Goal: Navigation & Orientation: Find specific page/section

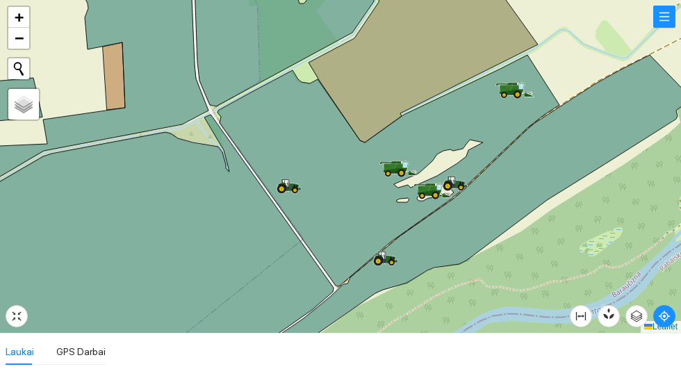
click at [505, 88] on icon at bounding box center [506, 89] width 13 height 8
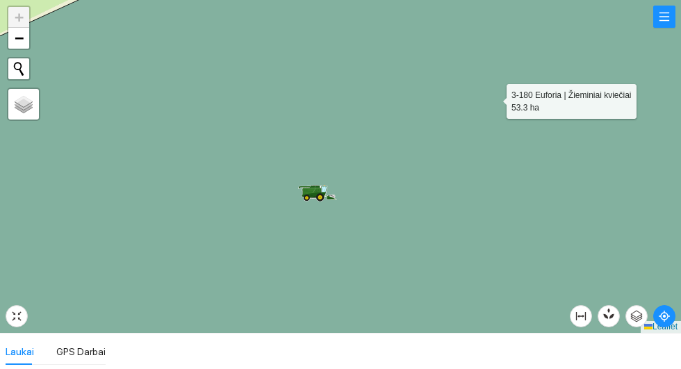
click at [305, 200] on icon at bounding box center [317, 192] width 39 height 15
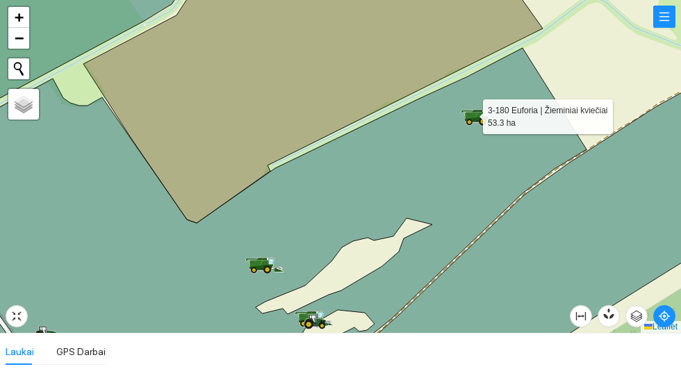
click at [473, 105] on icon at bounding box center [258, 207] width 655 height 319
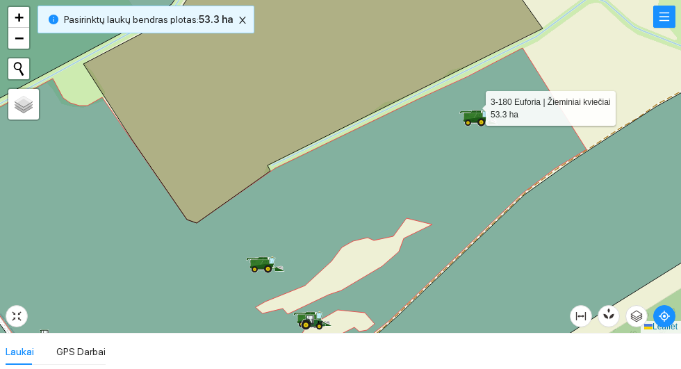
scroll to position [388, 0]
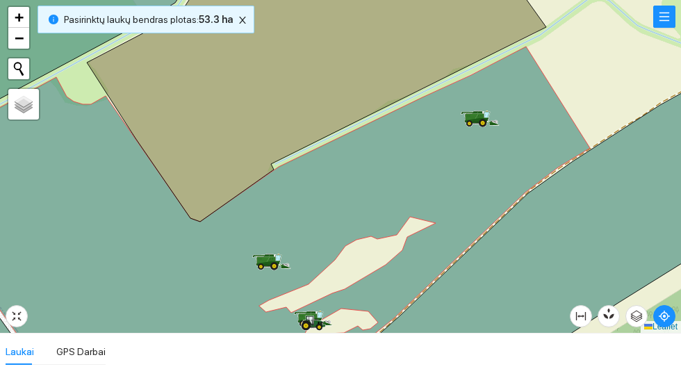
click at [489, 109] on icon at bounding box center [260, 207] width 659 height 320
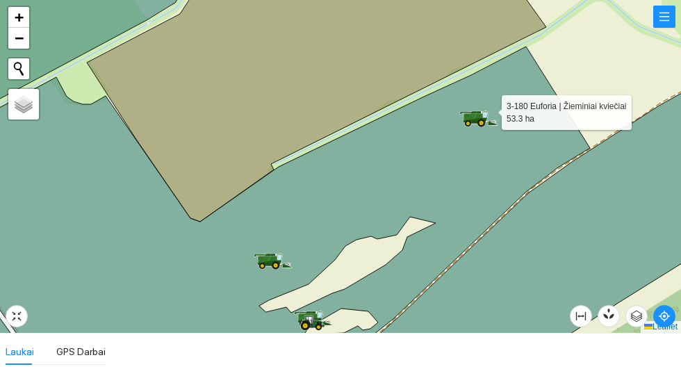
click at [481, 116] on icon at bounding box center [478, 117] width 10 height 8
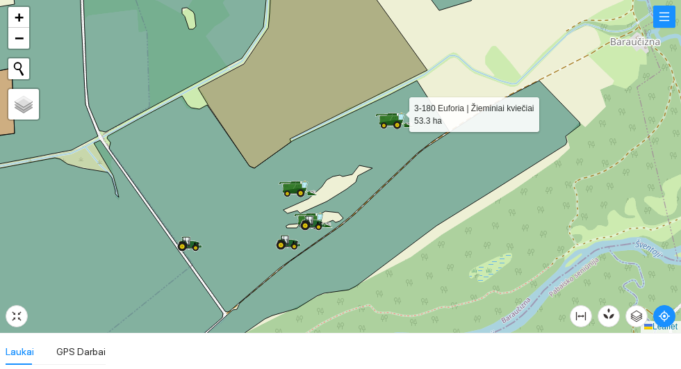
click at [390, 109] on icon at bounding box center [278, 196] width 342 height 231
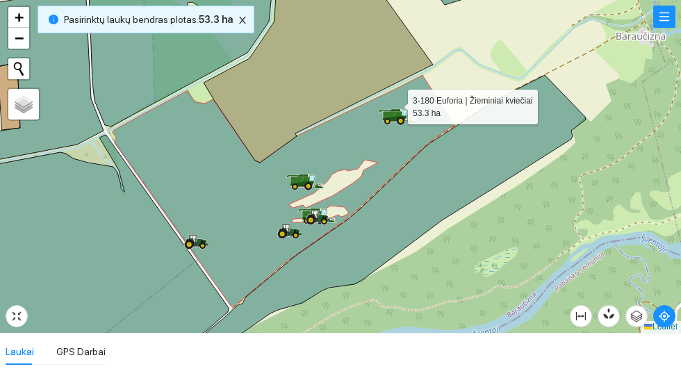
click at [387, 112] on icon at bounding box center [390, 115] width 13 height 8
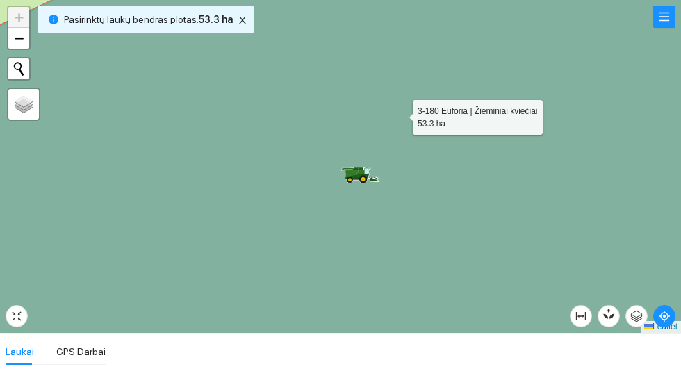
click at [359, 169] on icon at bounding box center [361, 168] width 6 height 2
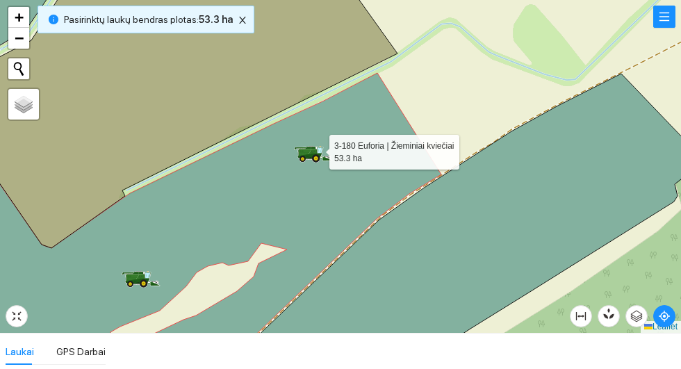
click at [494, 63] on div at bounding box center [340, 166] width 681 height 333
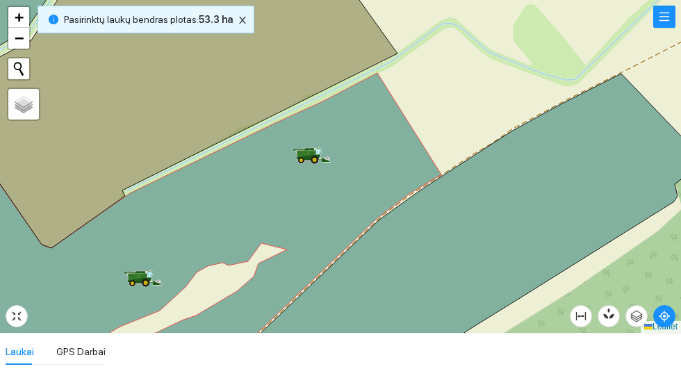
click at [318, 152] on icon at bounding box center [318, 152] width 3 height 6
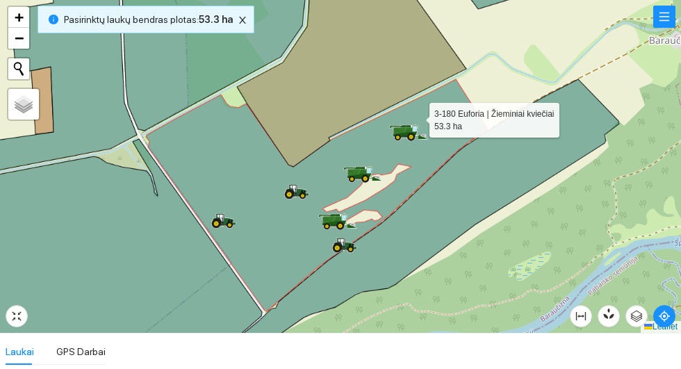
scroll to position [388, 0]
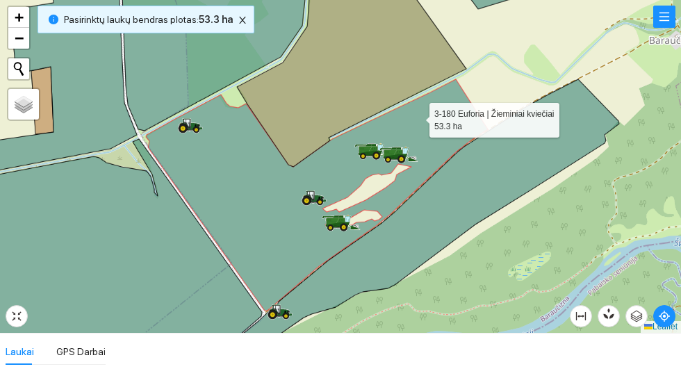
click at [574, 17] on div at bounding box center [340, 166] width 681 height 333
